Goal: Information Seeking & Learning: Learn about a topic

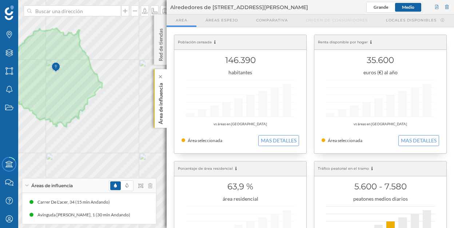
click at [161, 98] on p "Área de influencia" at bounding box center [160, 102] width 7 height 44
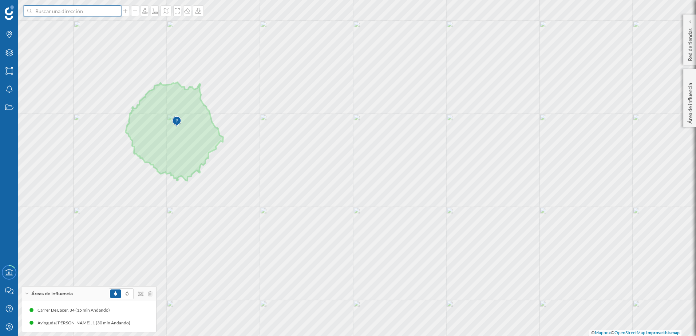
click at [90, 13] on input at bounding box center [73, 10] width 82 height 11
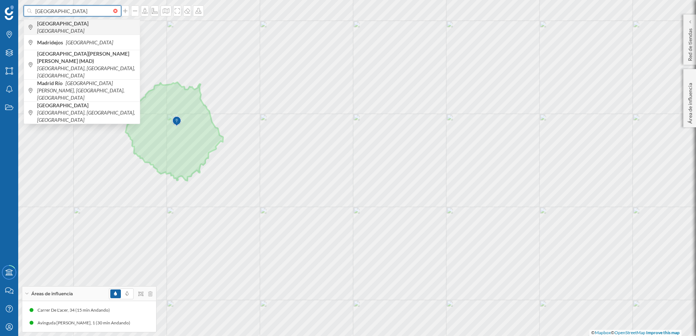
type input "[GEOGRAPHIC_DATA]"
click at [90, 25] on span "[GEOGRAPHIC_DATA] [GEOGRAPHIC_DATA]" at bounding box center [86, 27] width 99 height 15
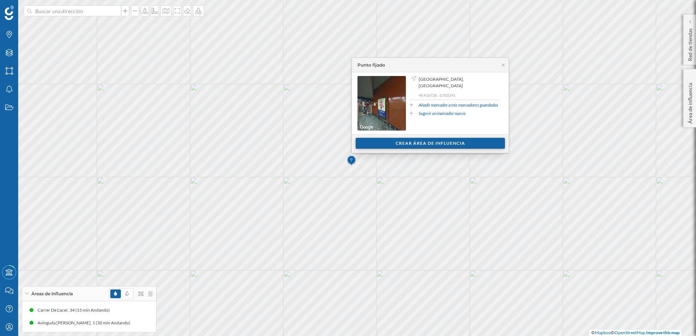
click at [413, 139] on div "Crear área de influencia" at bounding box center [429, 143] width 149 height 11
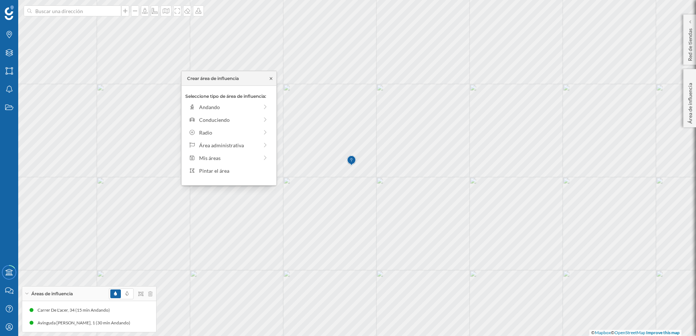
click at [272, 78] on icon at bounding box center [270, 78] width 5 height 4
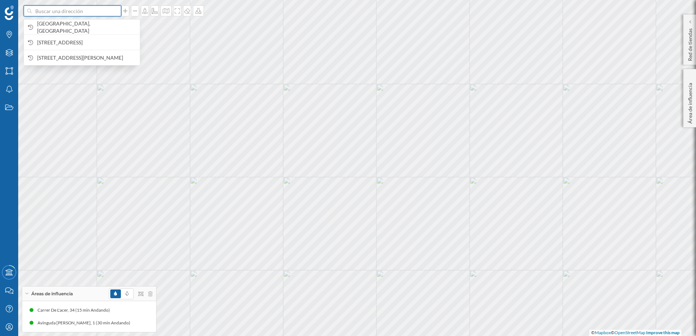
click at [47, 9] on input at bounding box center [73, 10] width 82 height 11
click at [57, 22] on div "[GEOGRAPHIC_DATA], [GEOGRAPHIC_DATA]" at bounding box center [82, 26] width 116 height 15
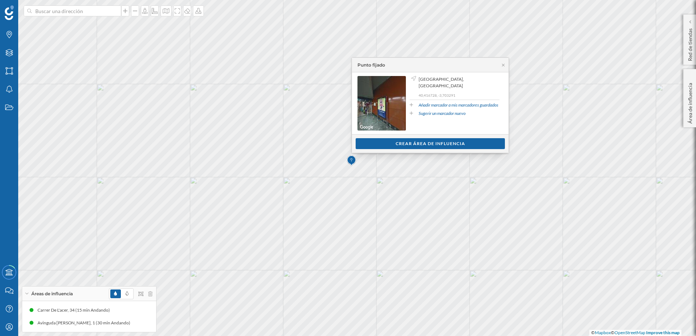
click at [434, 79] on span "[GEOGRAPHIC_DATA], [GEOGRAPHIC_DATA]" at bounding box center [457, 82] width 79 height 13
click at [436, 142] on div "Crear área de influencia" at bounding box center [429, 143] width 149 height 11
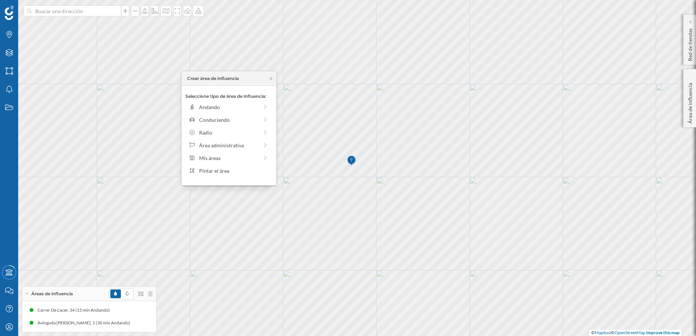
click at [271, 76] on div "Crear área de influencia" at bounding box center [229, 78] width 95 height 15
click at [271, 77] on icon at bounding box center [270, 78] width 5 height 4
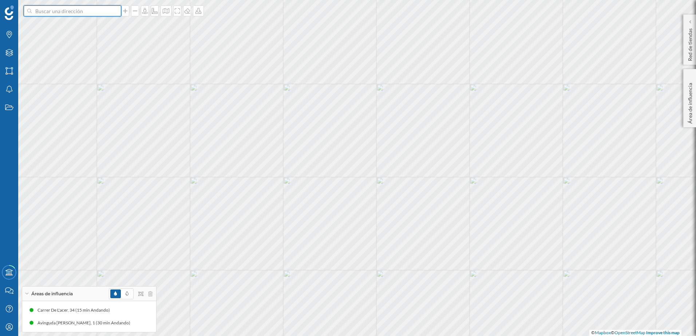
click at [104, 12] on input at bounding box center [73, 10] width 82 height 11
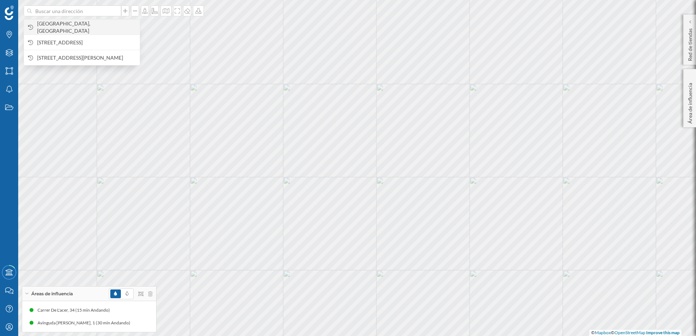
click at [97, 26] on span "[GEOGRAPHIC_DATA], [GEOGRAPHIC_DATA]" at bounding box center [86, 27] width 99 height 15
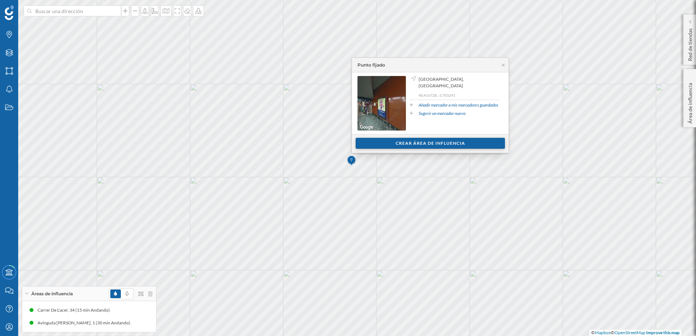
click at [430, 142] on div "Crear área de influencia" at bounding box center [429, 143] width 149 height 11
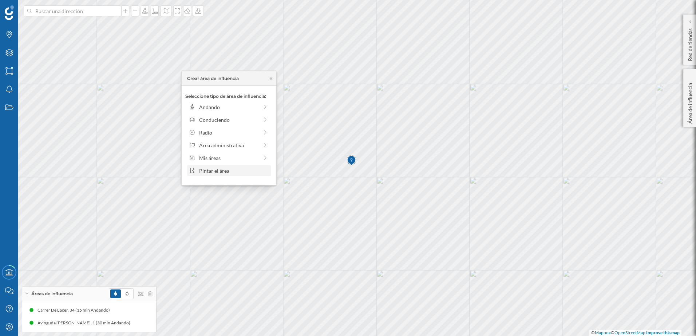
click at [248, 172] on div "Pintar el área" at bounding box center [233, 171] width 69 height 8
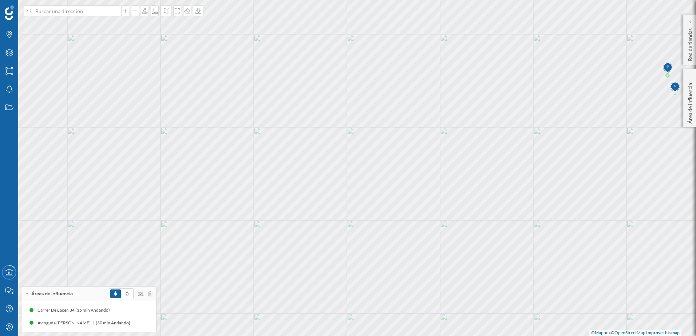
click at [113, 10] on div at bounding box center [117, 11] width 8 height 4
click at [113, 10] on input at bounding box center [73, 10] width 82 height 11
click at [100, 24] on span "[GEOGRAPHIC_DATA], [GEOGRAPHIC_DATA]" at bounding box center [86, 27] width 99 height 15
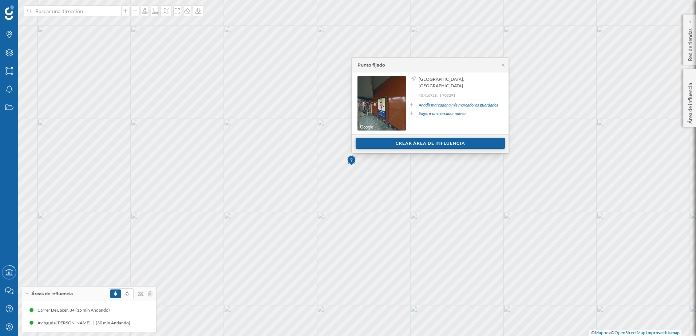
click at [410, 139] on div "Crear área de influencia" at bounding box center [429, 143] width 149 height 11
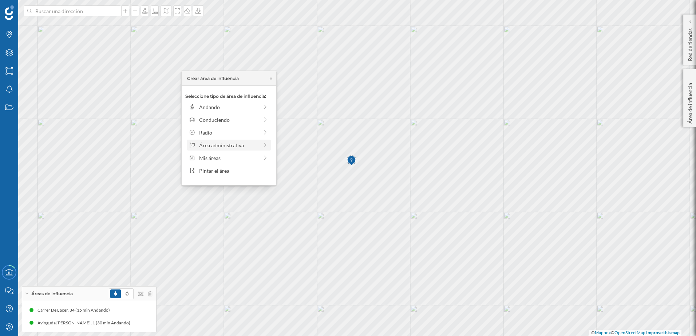
click at [236, 145] on div "Área administrativa" at bounding box center [228, 146] width 59 height 8
click at [237, 107] on div "[GEOGRAPHIC_DATA]" at bounding box center [235, 107] width 72 height 8
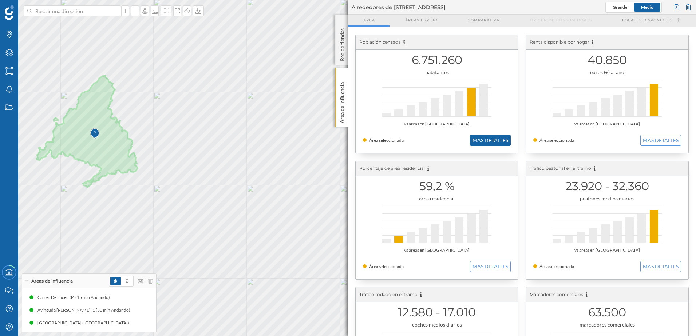
click at [462, 143] on button "MAS DETALLES" at bounding box center [490, 140] width 41 height 11
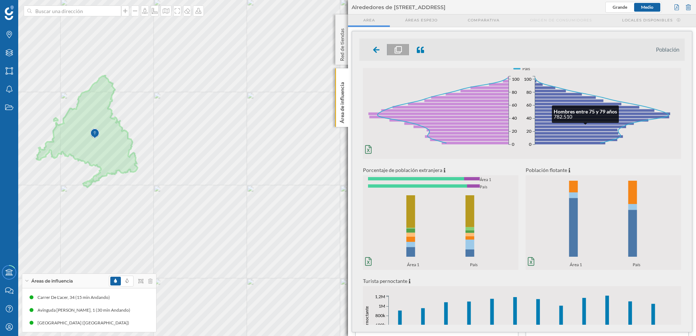
scroll to position [73, 0]
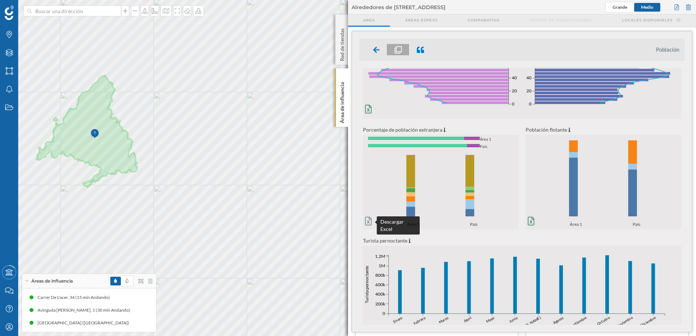
click at [366, 223] on icon at bounding box center [368, 221] width 7 height 9
click at [462, 170] on div "Porcentaje de población extranjera Población española 85,9% Población extranjer…" at bounding box center [521, 173] width 325 height 95
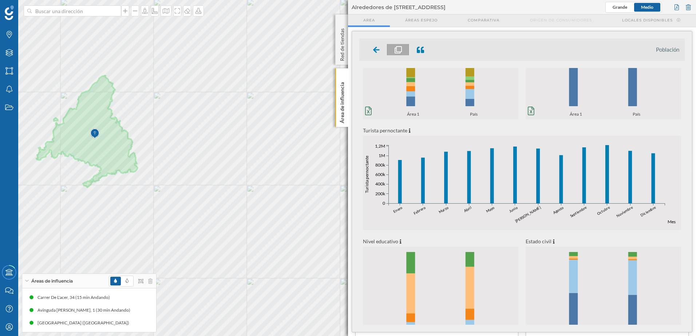
scroll to position [206, 0]
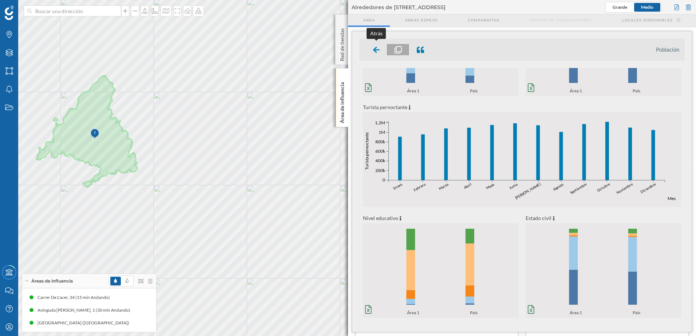
click at [371, 45] on div at bounding box center [376, 49] width 21 height 11
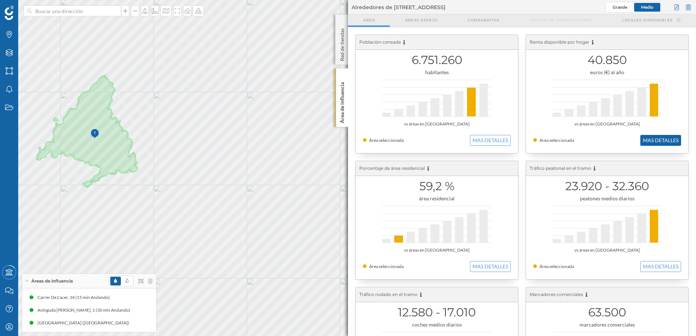
click at [462, 139] on button "MAS DETALLES" at bounding box center [660, 140] width 41 height 11
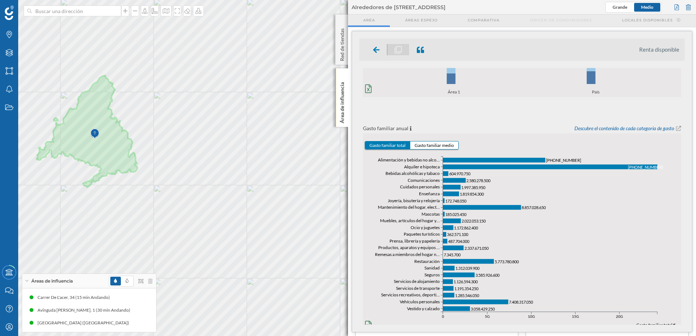
scroll to position [241, 0]
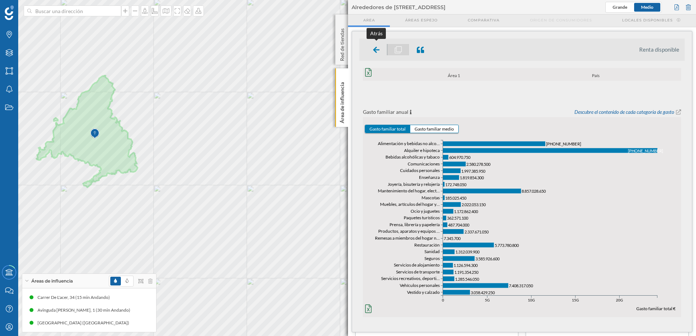
click at [369, 46] on div at bounding box center [376, 49] width 21 height 11
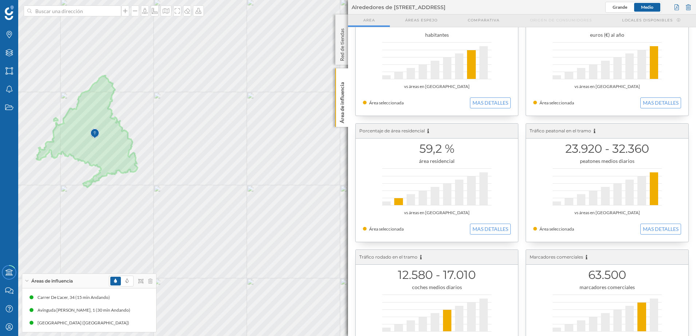
scroll to position [73, 0]
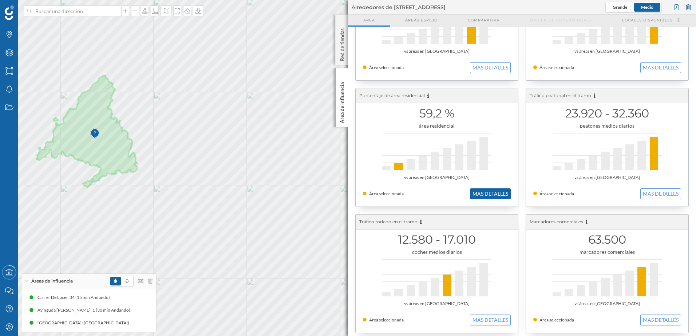
click at [462, 195] on button "MAS DETALLES" at bounding box center [490, 193] width 41 height 11
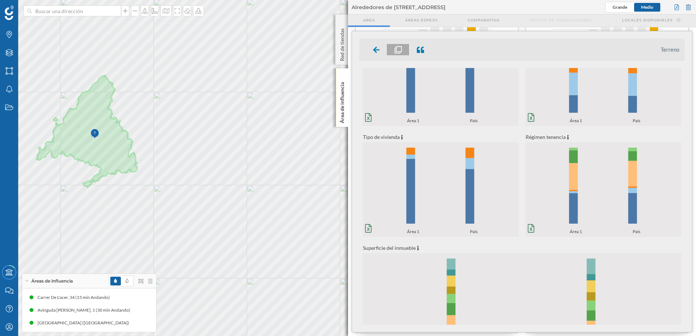
scroll to position [95, 0]
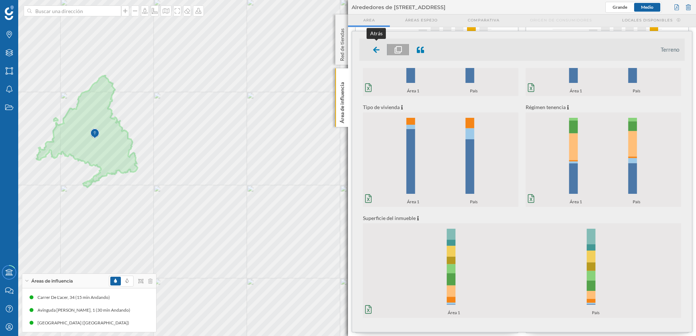
click at [381, 52] on div at bounding box center [376, 49] width 21 height 11
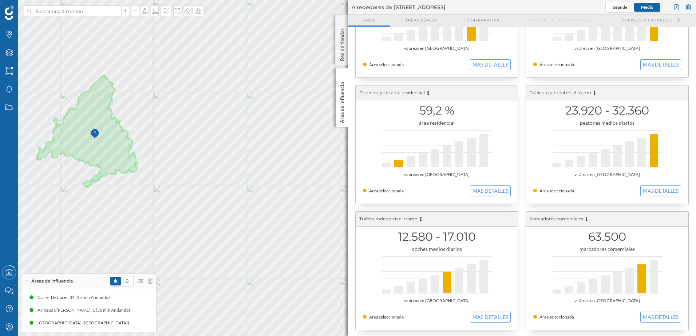
scroll to position [77, 0]
click at [462, 234] on button "MAS DETALLES" at bounding box center [660, 315] width 41 height 11
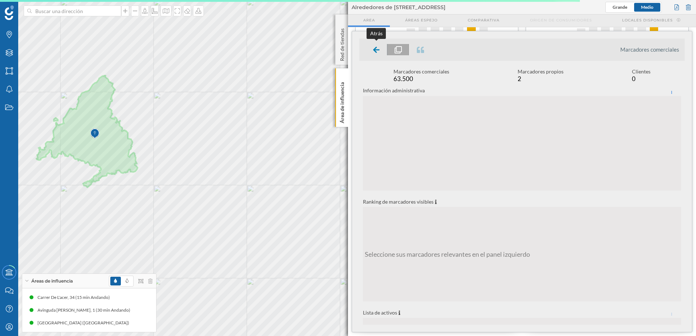
click at [382, 52] on div at bounding box center [376, 49] width 21 height 11
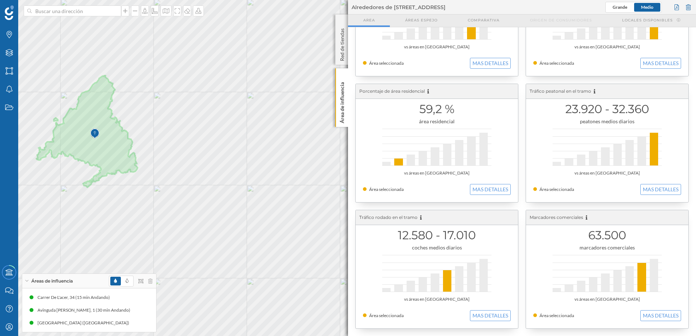
scroll to position [0, 0]
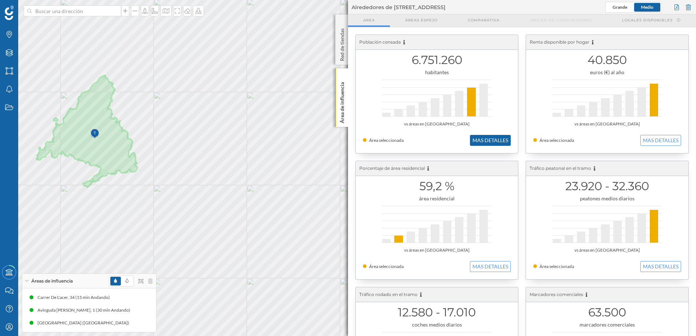
click at [462, 138] on button "MAS DETALLES" at bounding box center [490, 140] width 41 height 11
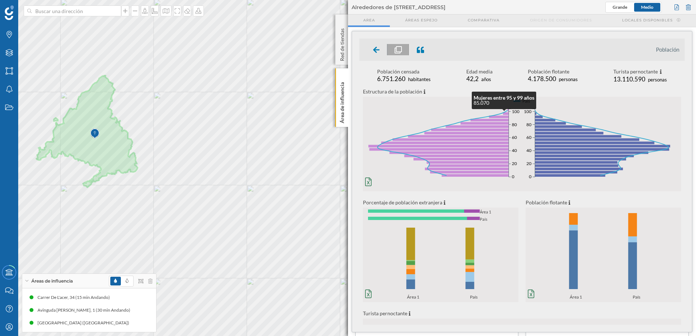
click at [394, 181] on icon "0% 1% 2% 3% 4% 0 20 40 60 80 100 Mujeres 0% 1% 2% 3% 4% 0 20 40 60 80 100" at bounding box center [442, 147] width 159 height 85
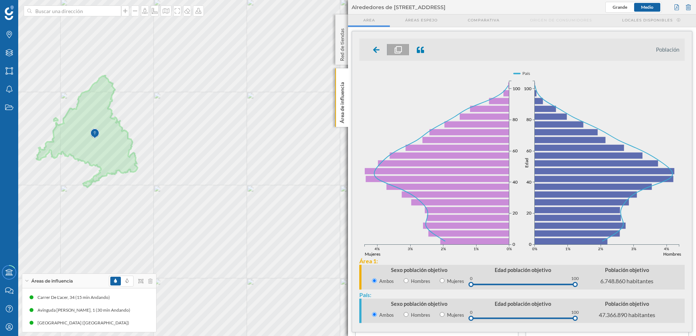
click at [409, 234] on div "Sexo población objetivo Ambos Hombres Mujeres" at bounding box center [419, 277] width 104 height 21
click at [413, 234] on label "Hombres" at bounding box center [419, 281] width 22 height 7
click at [408, 234] on input "Hombres" at bounding box center [406, 281] width 5 height 5
radio input "true"
click at [373, 234] on input "Ambos" at bounding box center [374, 281] width 5 height 5
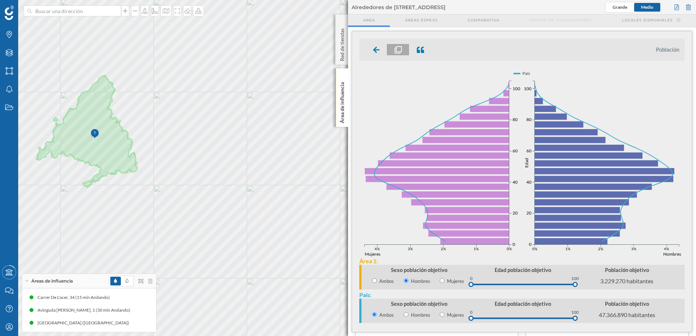
radio input "true"
radio input "false"
click at [378, 45] on icon at bounding box center [376, 49] width 7 height 9
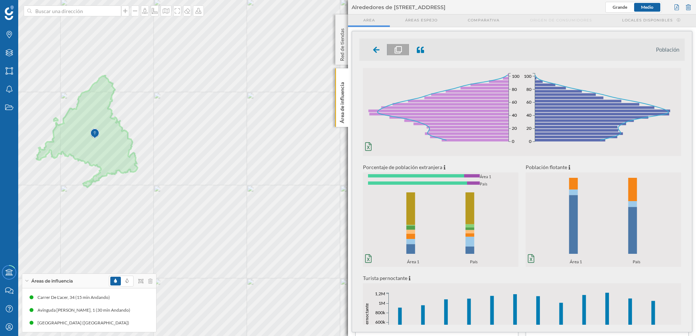
scroll to position [36, 0]
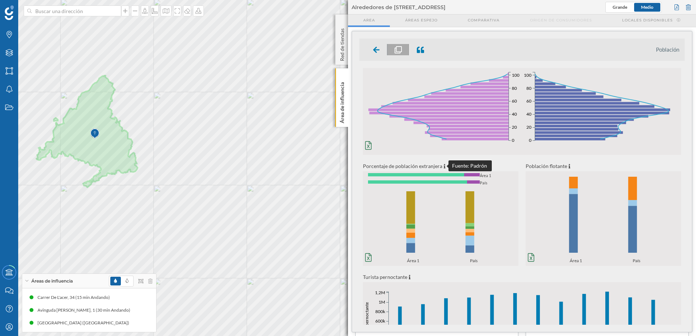
click at [444, 165] on icon at bounding box center [445, 166] width 2 height 4
drag, startPoint x: 453, startPoint y: 160, endPoint x: 453, endPoint y: 166, distance: 5.5
click at [453, 161] on geo-demographic-pyramid-graph "País 0% 1% 2% 3% 4% 0 20 40 60 80 100 Hombres 0% 1% 2% 3% 4% Edad 0 20 40 60 80…" at bounding box center [522, 115] width 318 height 95
click at [442, 167] on icon at bounding box center [443, 165] width 3 height 5
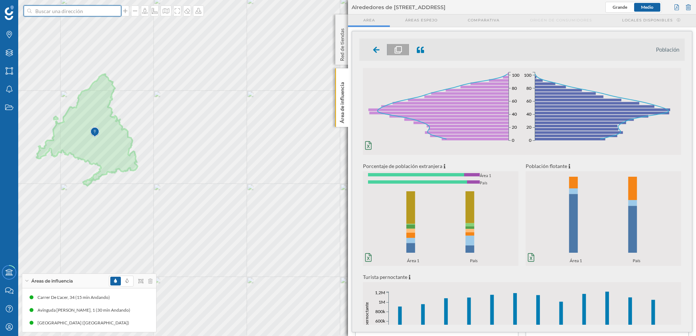
click at [87, 15] on input at bounding box center [73, 10] width 82 height 11
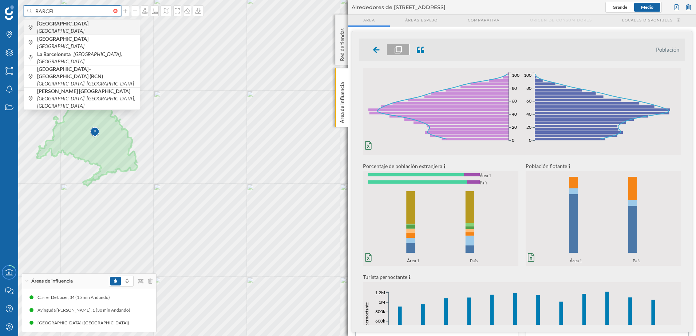
type input "BARCEL"
click at [88, 23] on div "[GEOGRAPHIC_DATA] [GEOGRAPHIC_DATA]" at bounding box center [82, 26] width 116 height 15
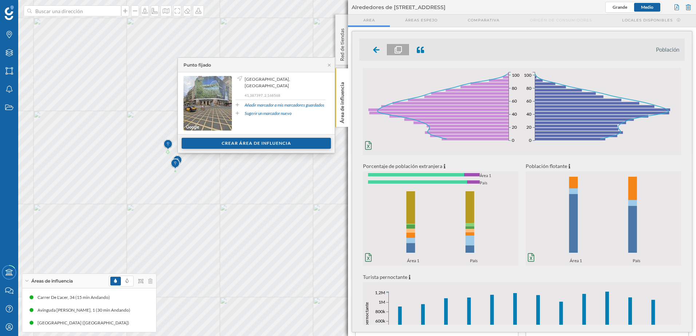
click at [272, 140] on div "Crear área de influencia" at bounding box center [256, 143] width 149 height 11
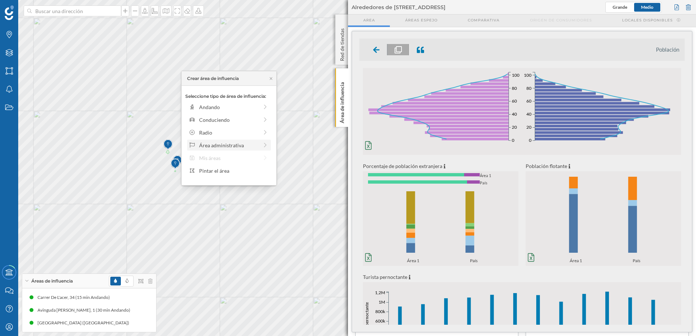
click at [231, 144] on div "Área administrativa" at bounding box center [228, 146] width 59 height 8
click at [237, 108] on div "[GEOGRAPHIC_DATA]" at bounding box center [235, 107] width 72 height 8
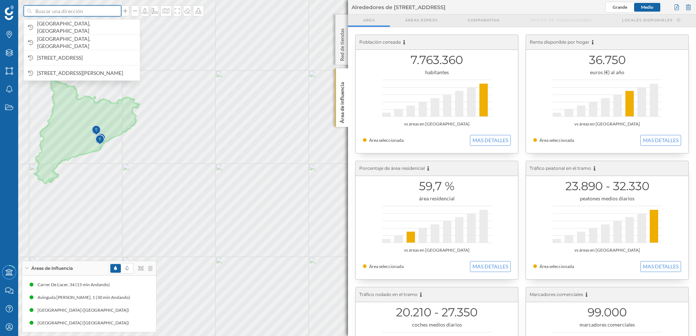
click at [78, 11] on input at bounding box center [73, 10] width 82 height 11
click at [94, 26] on span "[GEOGRAPHIC_DATA], [GEOGRAPHIC_DATA]" at bounding box center [86, 27] width 99 height 15
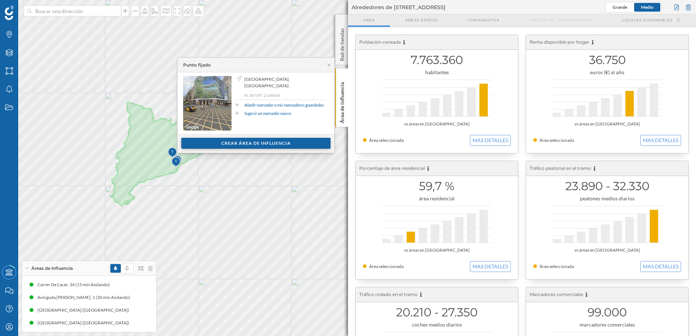
click at [245, 144] on div "Crear área de influencia" at bounding box center [255, 143] width 149 height 11
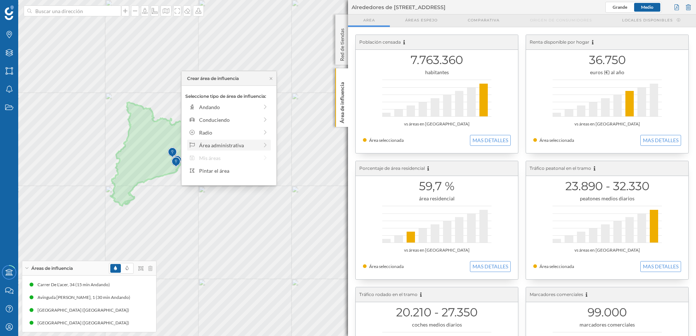
click at [245, 146] on div "Área administrativa" at bounding box center [228, 146] width 59 height 8
click at [245, 121] on div "Provincia" at bounding box center [235, 120] width 72 height 8
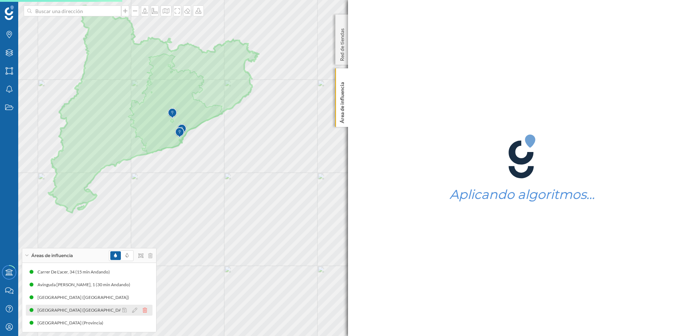
click at [145, 234] on icon at bounding box center [145, 310] width 4 height 5
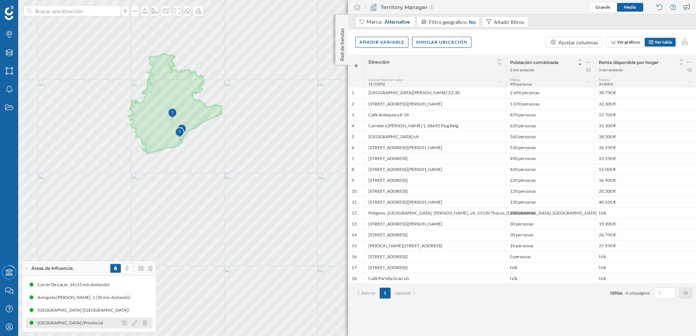
click at [104, 234] on div "[GEOGRAPHIC_DATA] (Provincia)" at bounding box center [89, 323] width 127 height 11
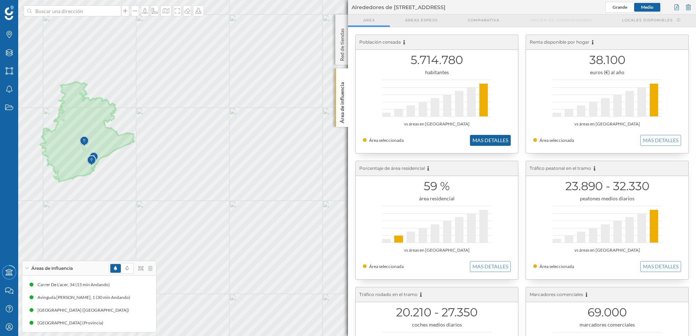
click at [462, 143] on button "MAS DETALLES" at bounding box center [490, 140] width 41 height 11
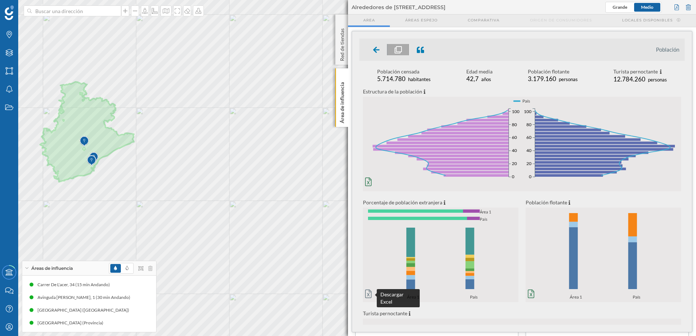
click at [367, 234] on icon at bounding box center [368, 294] width 7 height 9
click at [442, 203] on icon at bounding box center [443, 202] width 3 height 5
click at [444, 203] on icon at bounding box center [445, 202] width 2 height 4
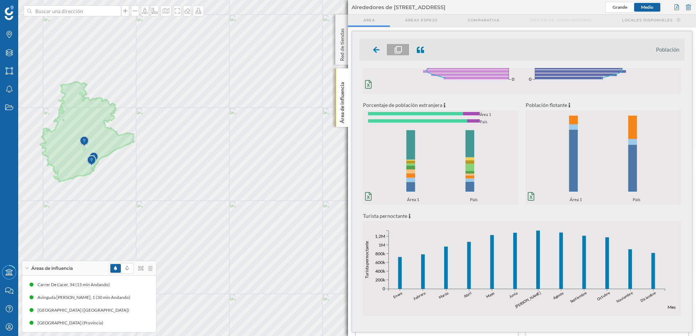
scroll to position [0, 0]
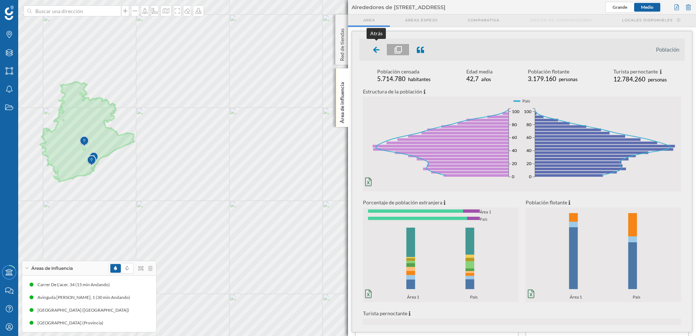
click at [372, 50] on div at bounding box center [376, 49] width 21 height 11
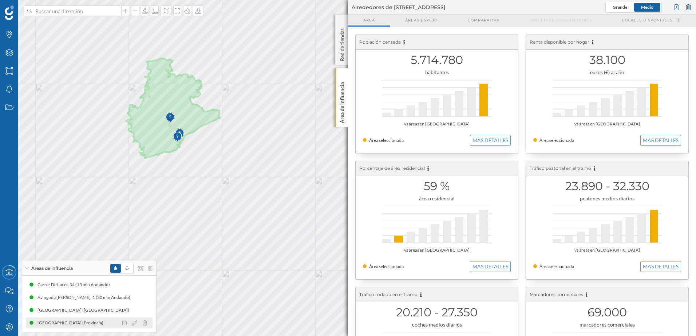
click at [98, 234] on div "[GEOGRAPHIC_DATA] (Provincia)" at bounding box center [89, 323] width 127 height 11
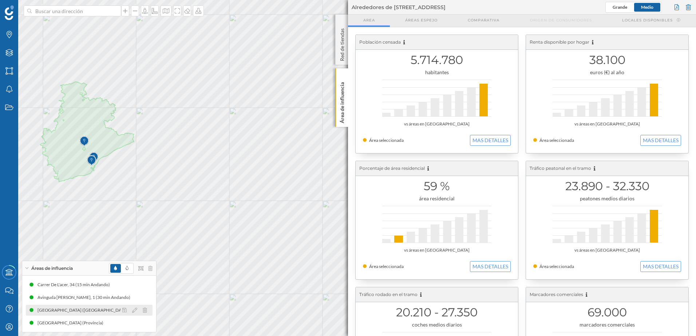
click at [69, 234] on div "[GEOGRAPHIC_DATA] ([GEOGRAPHIC_DATA])" at bounding box center [89, 310] width 127 height 11
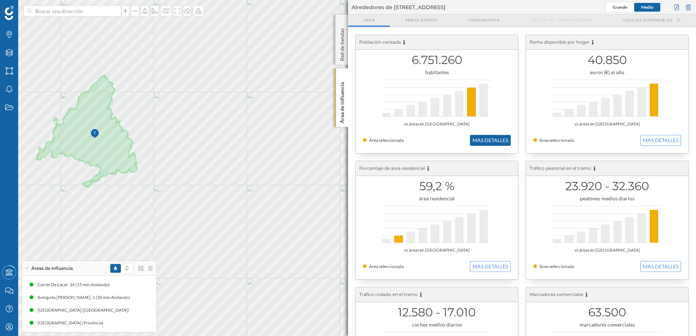
click at [462, 139] on button "MAS DETALLES" at bounding box center [490, 140] width 41 height 11
